Goal: Transaction & Acquisition: Purchase product/service

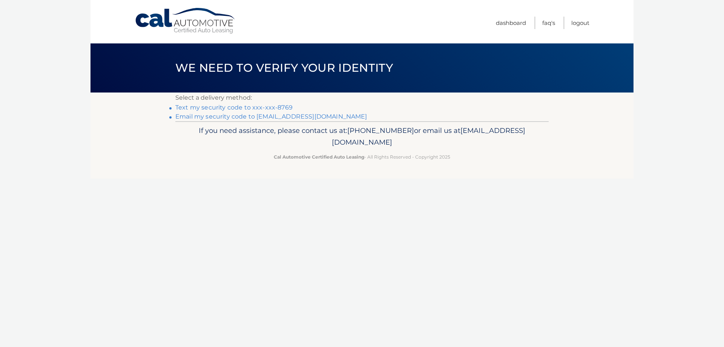
click at [255, 108] on link "Text my security code to xxx-xxx-8769" at bounding box center [233, 107] width 117 height 7
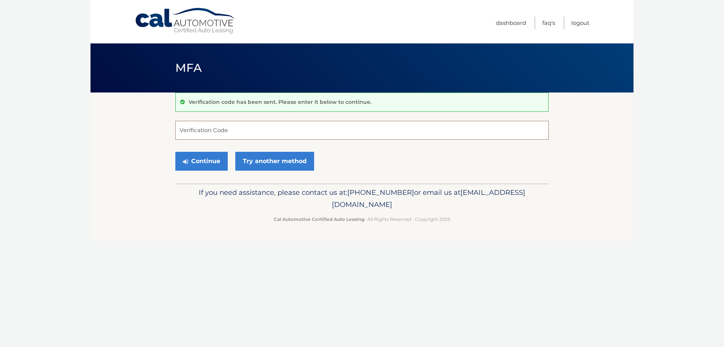
click at [227, 131] on input "Verification Code" at bounding box center [361, 130] width 373 height 19
type input "721205"
click at [209, 155] on button "Continue" at bounding box center [201, 161] width 52 height 19
click at [211, 158] on button "Continue" at bounding box center [201, 161] width 52 height 19
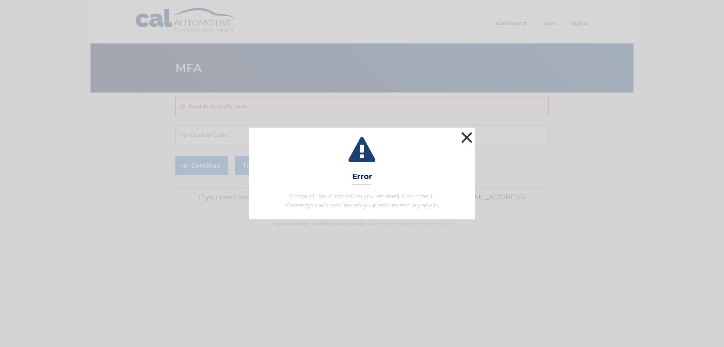
click at [466, 138] on button "×" at bounding box center [466, 137] width 15 height 15
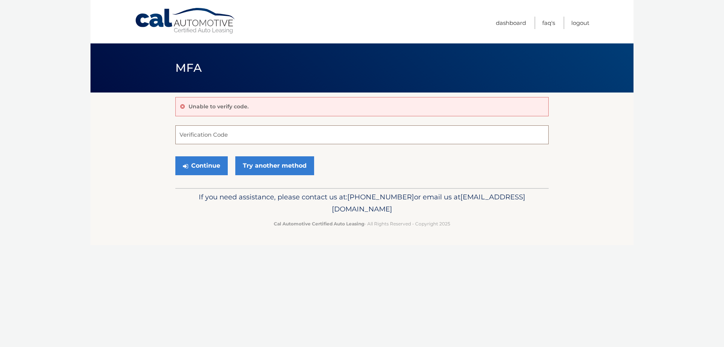
click at [194, 140] on input "Verification Code" at bounding box center [361, 134] width 373 height 19
type input "721205"
click at [206, 166] on button "Continue" at bounding box center [201, 165] width 52 height 19
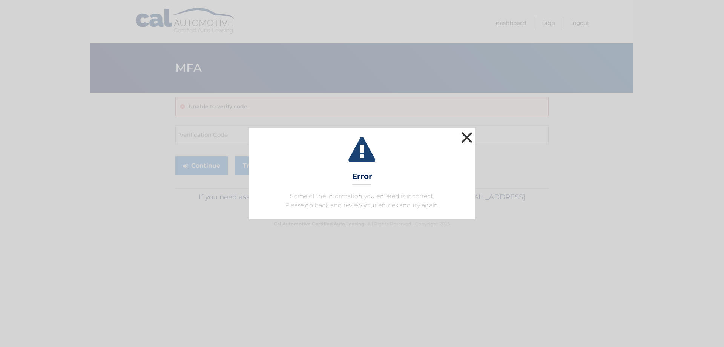
click at [466, 135] on button "×" at bounding box center [466, 137] width 15 height 15
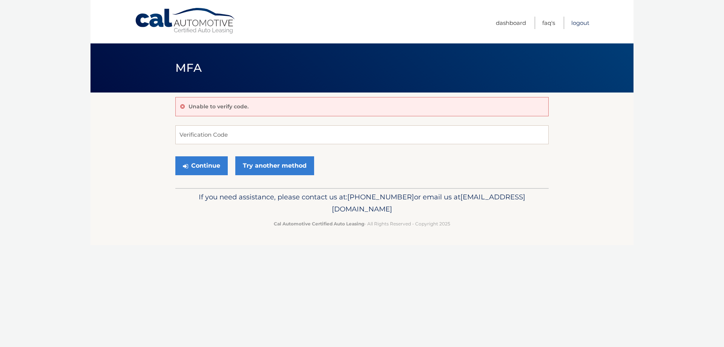
click at [583, 21] on link "Logout" at bounding box center [581, 23] width 18 height 12
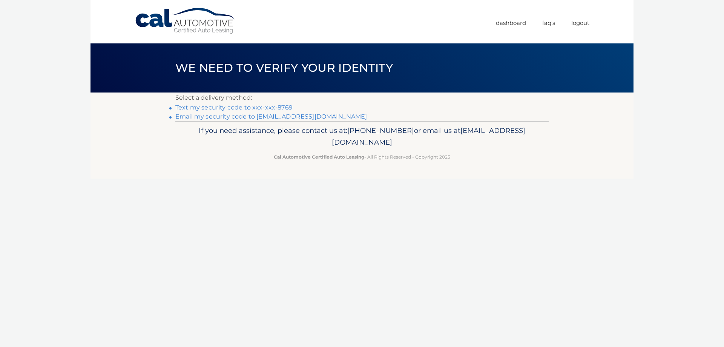
click at [278, 118] on link "Email my security code to [EMAIL_ADDRESS][DOMAIN_NAME]" at bounding box center [271, 116] width 192 height 7
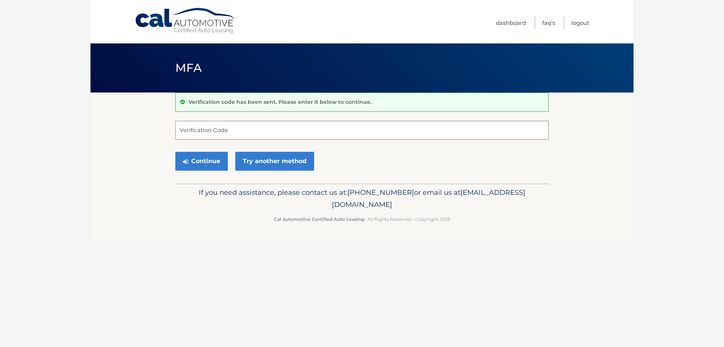
click at [201, 134] on input "Verification Code" at bounding box center [361, 130] width 373 height 19
type input "333751"
click at [195, 158] on button "Continue" at bounding box center [201, 161] width 52 height 19
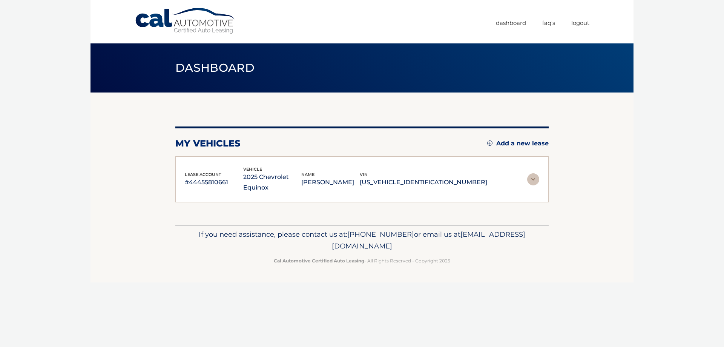
click at [532, 173] on img at bounding box center [533, 179] width 12 height 12
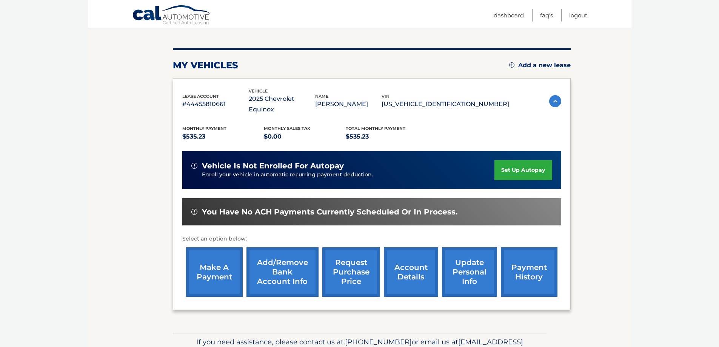
scroll to position [78, 0]
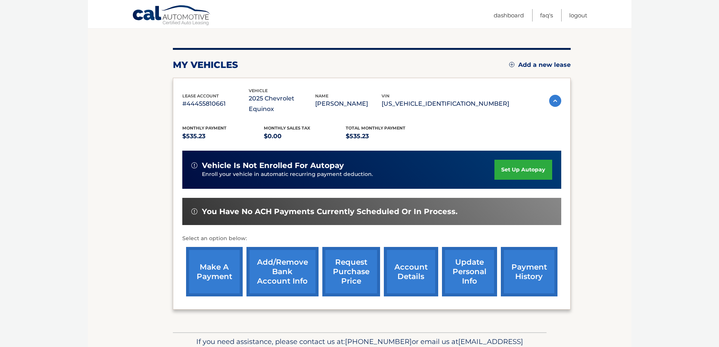
click at [222, 257] on link "make a payment" at bounding box center [214, 271] width 57 height 49
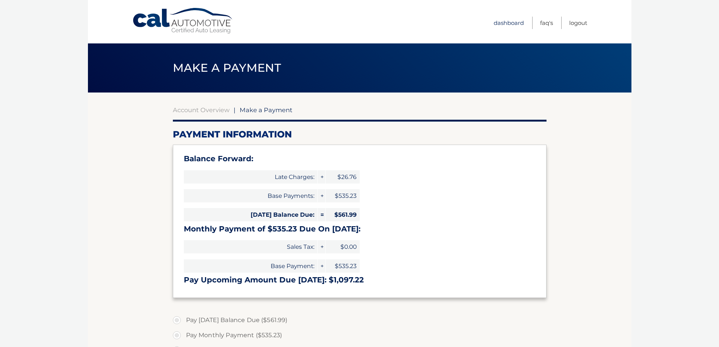
click at [514, 22] on link "Dashboard" at bounding box center [508, 23] width 30 height 12
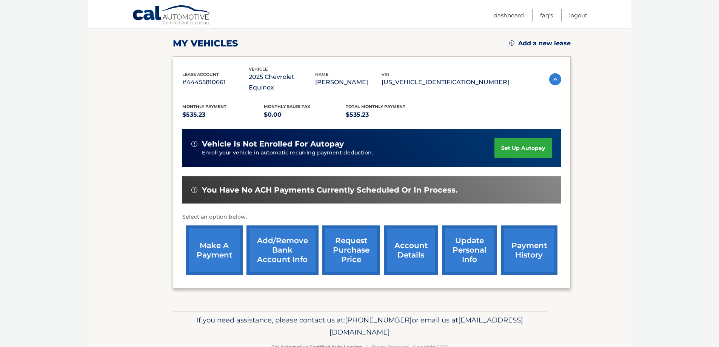
scroll to position [100, 0]
click at [527, 242] on link "payment history" at bounding box center [529, 249] width 57 height 49
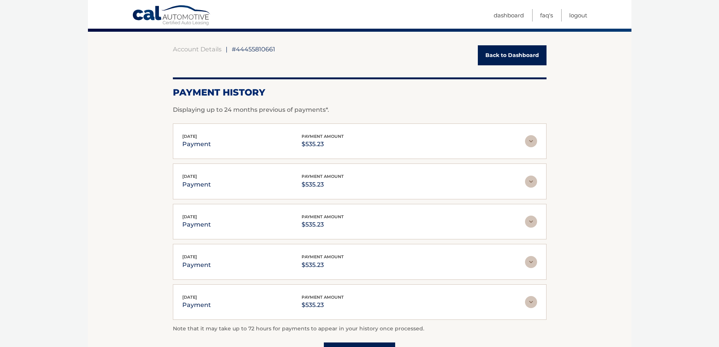
scroll to position [61, 0]
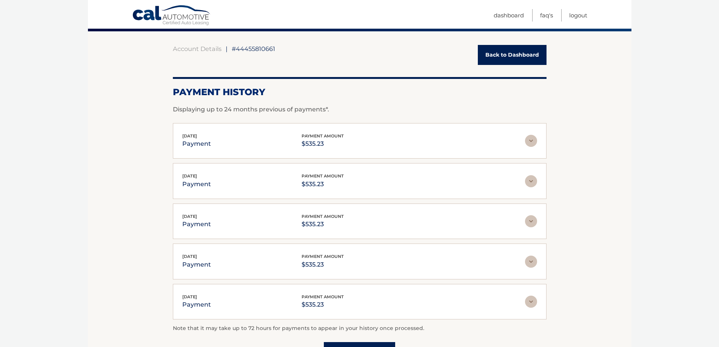
click at [495, 60] on link "Back to Dashboard" at bounding box center [512, 55] width 69 height 20
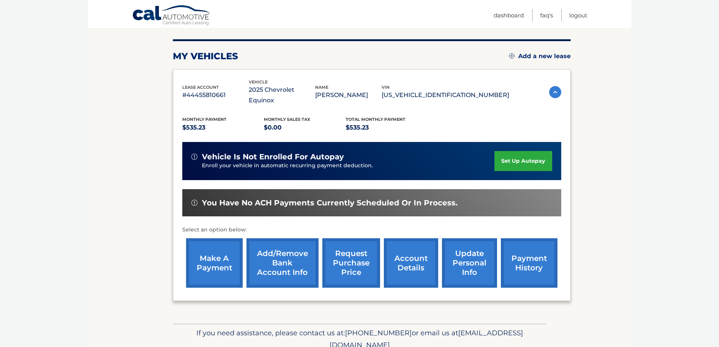
click at [214, 249] on link "make a payment" at bounding box center [214, 262] width 57 height 49
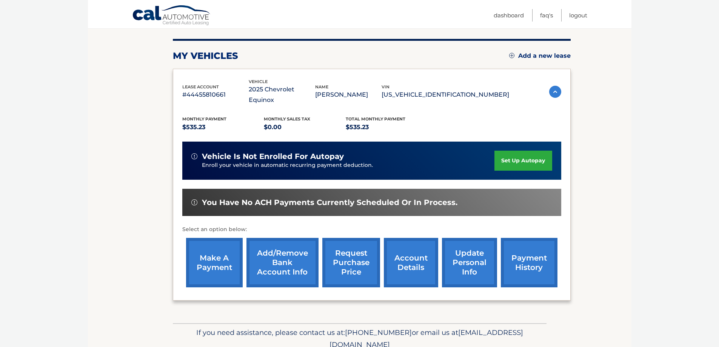
scroll to position [88, 0]
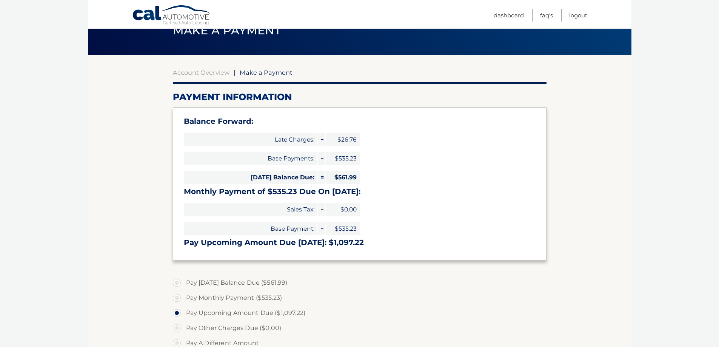
scroll to position [38, 0]
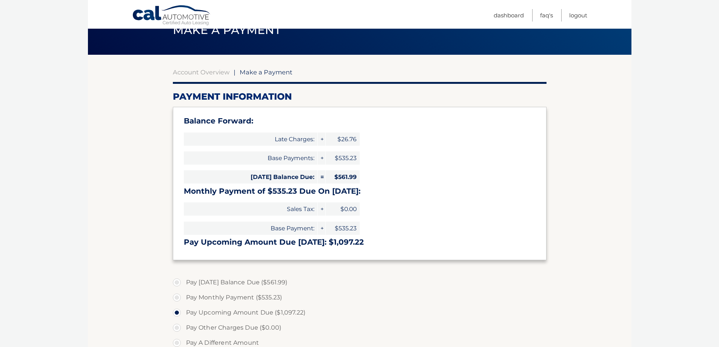
click at [176, 282] on label "Pay Today's Balance Due ($561.99)" at bounding box center [359, 282] width 373 height 15
click at [176, 282] on input "Pay Today's Balance Due ($561.99)" at bounding box center [180, 281] width 8 height 12
radio input "true"
type input "561.99"
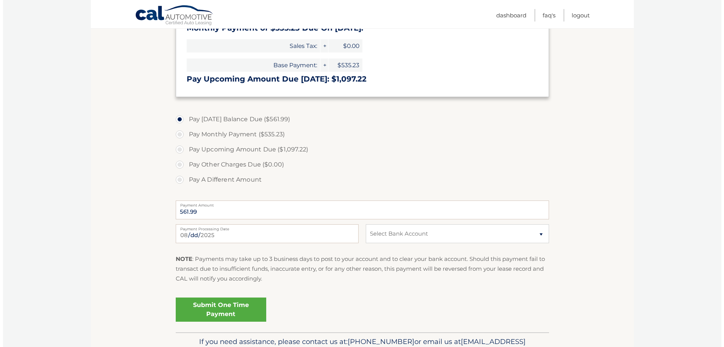
scroll to position [201, 0]
click at [435, 227] on select "Select Bank Account Checking JPMORGAN CHASE BANK, NA *****0742 Checking JPMORGA…" at bounding box center [454, 233] width 183 height 19
select select "MTdhZjUxM2QtYzE5Yy00ZmE3LThhZWMtNDFkODkyNzg3MmI0"
click at [363, 224] on select "Select Bank Account Checking JPMORGAN CHASE BANK, NA *****0742 Checking JPMORGA…" at bounding box center [454, 233] width 183 height 19
click at [233, 308] on link "Submit One Time Payment" at bounding box center [218, 309] width 91 height 24
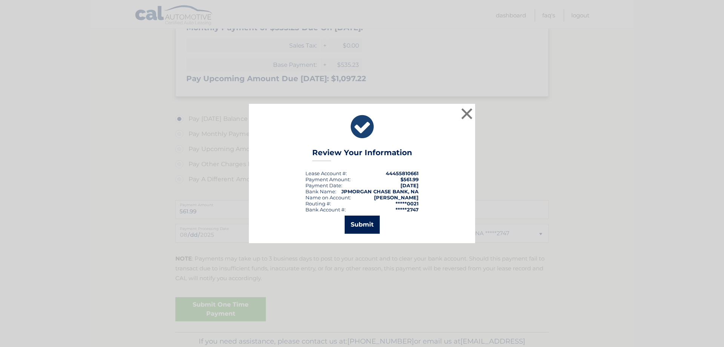
click at [363, 226] on button "Submit" at bounding box center [362, 224] width 35 height 18
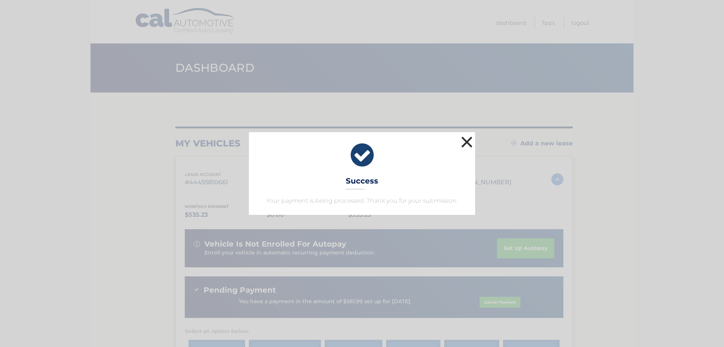
click at [465, 141] on button "×" at bounding box center [466, 141] width 15 height 15
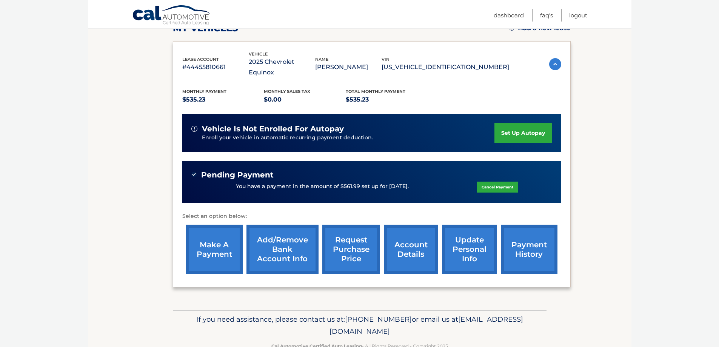
scroll to position [125, 0]
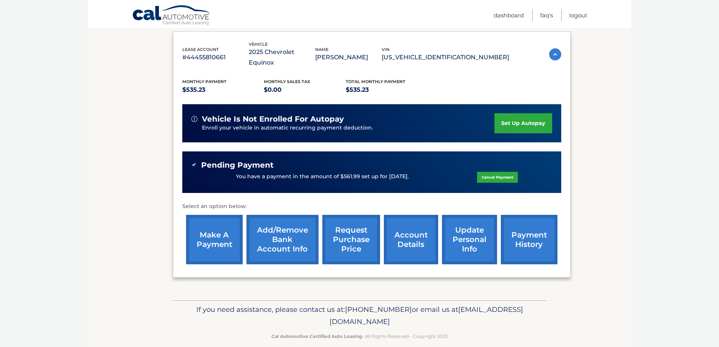
click at [224, 228] on link "make a payment" at bounding box center [214, 239] width 57 height 49
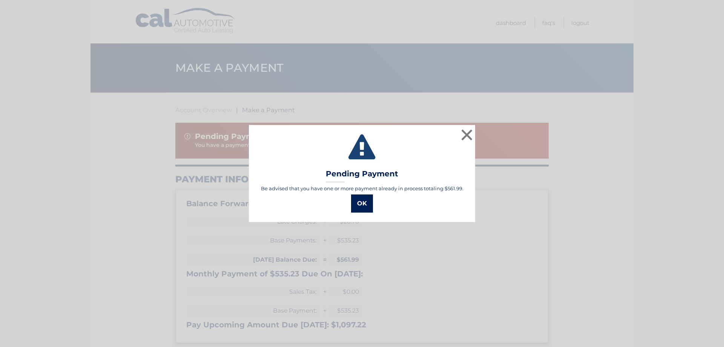
click at [363, 203] on button "OK" at bounding box center [362, 203] width 22 height 18
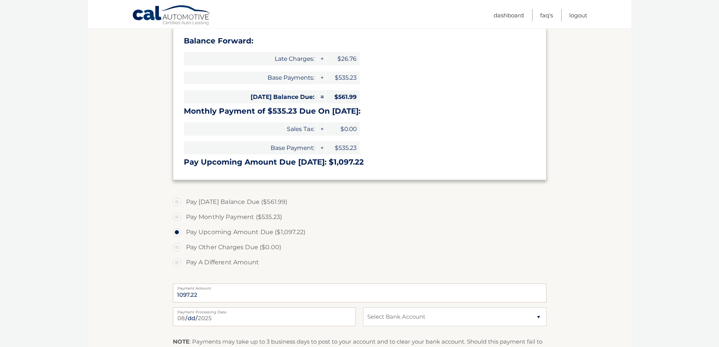
scroll to position [163, 0]
click at [177, 214] on label "Pay Monthly Payment ($535.23)" at bounding box center [359, 216] width 373 height 15
click at [177, 214] on input "Pay Monthly Payment ($535.23)" at bounding box center [180, 215] width 8 height 12
radio input "true"
type input "535.23"
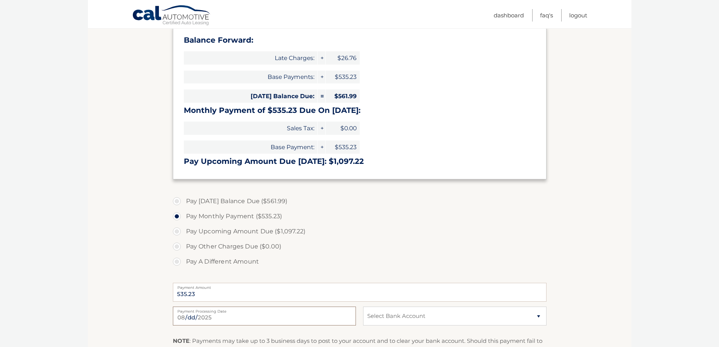
click at [284, 315] on input "[DATE]" at bounding box center [264, 315] width 183 height 19
type input "[DATE]"
click at [536, 317] on select "Select Bank Account Checking JPMORGAN CHASE BANK, NA *****0742 Checking JPMORGA…" at bounding box center [454, 315] width 183 height 19
select select "NzdhMjQxNDYtMTE3Ni00YzZkLWE4MWEtZWRjNTQ1YTU3YjU3"
click at [363, 306] on select "Select Bank Account Checking JPMORGAN CHASE BANK, NA *****0742 Checking JPMORGA…" at bounding box center [454, 315] width 183 height 19
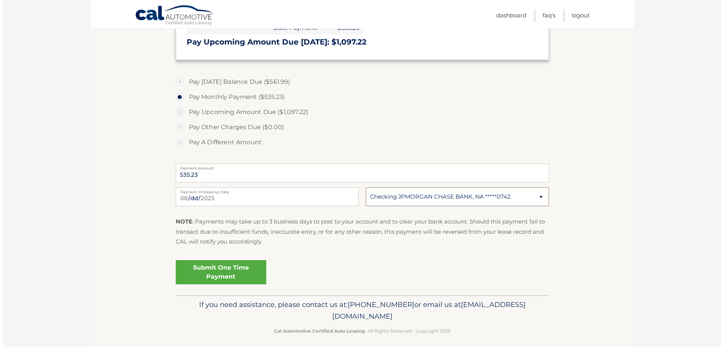
scroll to position [288, 0]
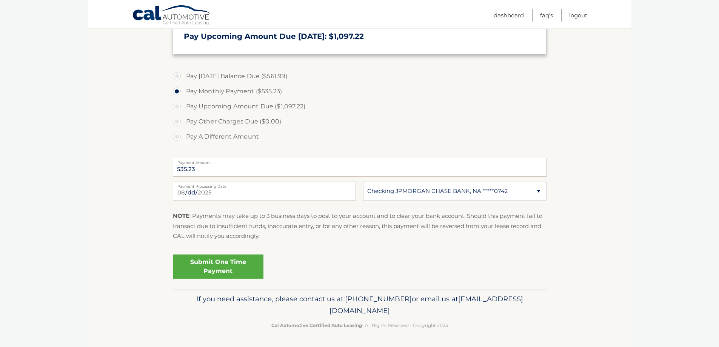
click at [218, 269] on link "Submit One Time Payment" at bounding box center [218, 266] width 91 height 24
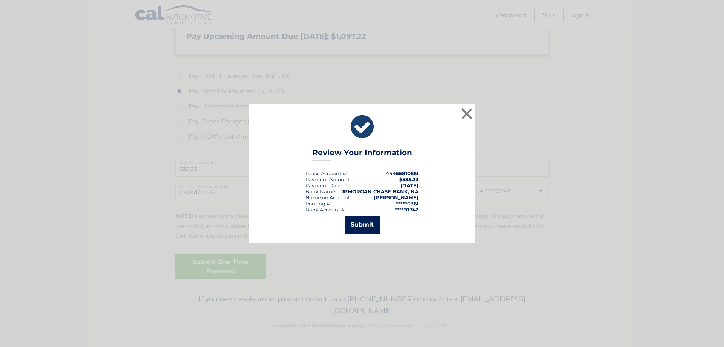
click at [361, 230] on button "Submit" at bounding box center [362, 224] width 35 height 18
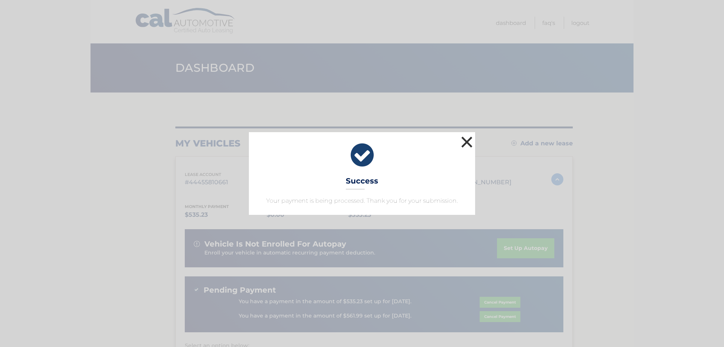
click at [462, 137] on button "×" at bounding box center [466, 141] width 15 height 15
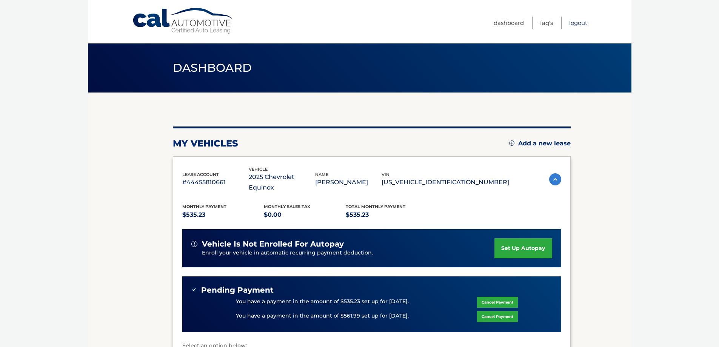
click at [583, 24] on link "Logout" at bounding box center [578, 23] width 18 height 12
